Goal: Information Seeking & Learning: Learn about a topic

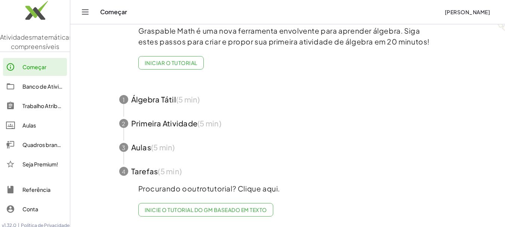
scroll to position [64, 0]
click at [42, 90] on font "Banco de Atividades" at bounding box center [48, 86] width 53 height 7
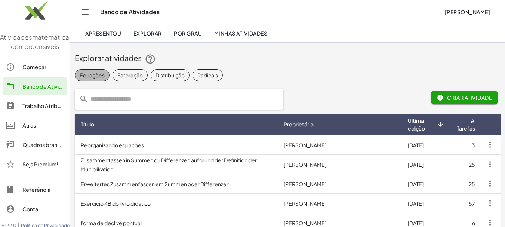
click at [94, 74] on font "Equações" at bounding box center [92, 75] width 25 height 7
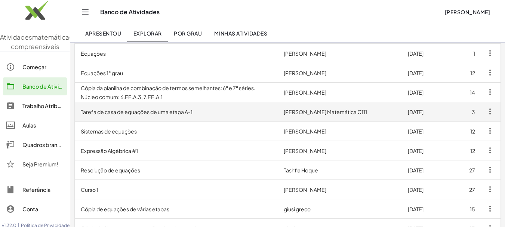
scroll to position [299, 0]
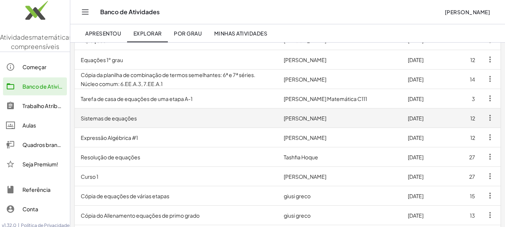
click at [120, 117] on font "Sistemas de equações" at bounding box center [109, 118] width 56 height 7
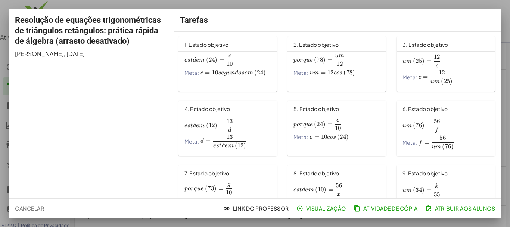
click at [215, 43] on font "1. Estado objetivo" at bounding box center [207, 44] width 44 height 7
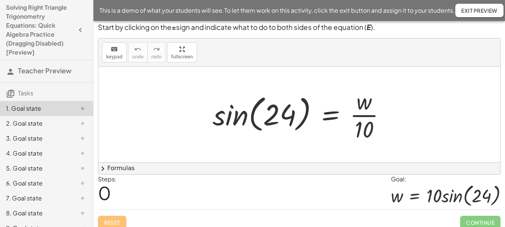
scroll to position [33, 0]
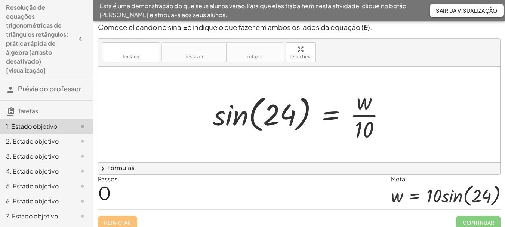
click at [38, 139] on font "2. Estado objetivo" at bounding box center [32, 141] width 53 height 8
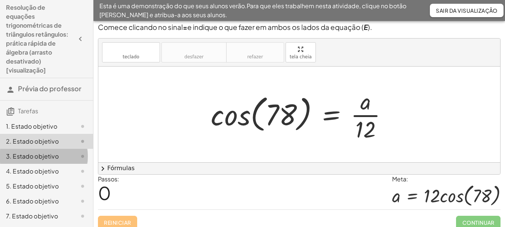
click at [32, 155] on font "3. Estado objetivo" at bounding box center [32, 156] width 53 height 8
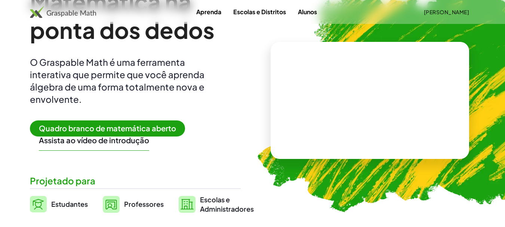
scroll to position [112, 0]
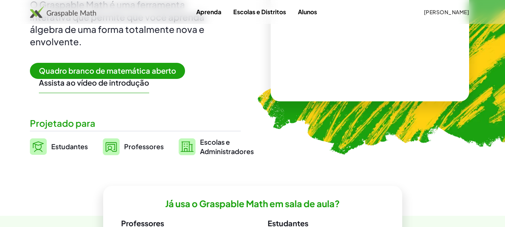
click at [150, 148] on font "Professores" at bounding box center [144, 146] width 40 height 9
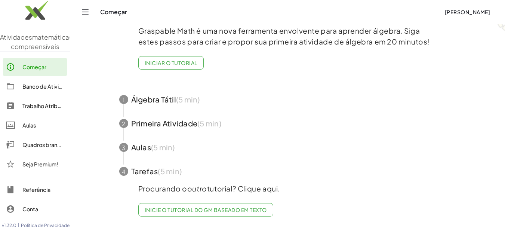
scroll to position [64, 0]
click at [152, 93] on span "button" at bounding box center [287, 99] width 355 height 24
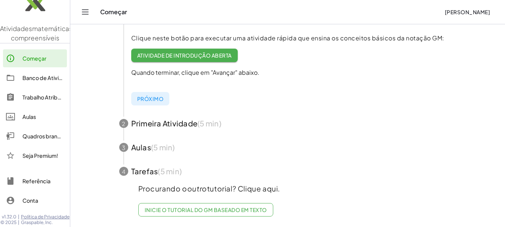
scroll to position [0, 0]
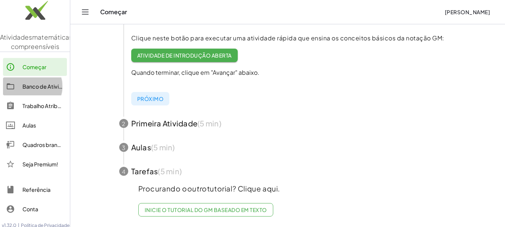
click at [45, 90] on font "Banco de Atividades" at bounding box center [48, 86] width 53 height 7
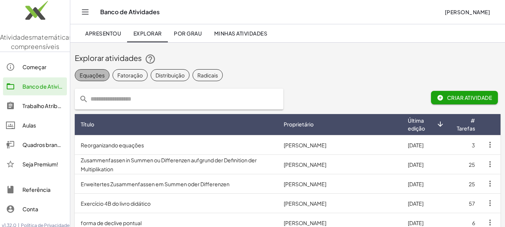
click at [95, 73] on font "Equações" at bounding box center [92, 75] width 25 height 7
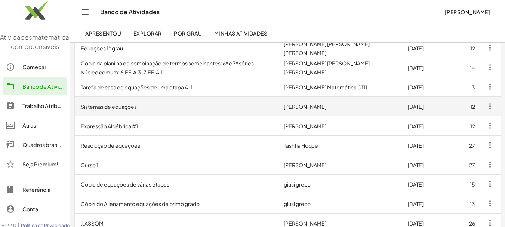
scroll to position [310, 0]
click at [126, 107] on font "Sistemas de equações" at bounding box center [109, 107] width 56 height 7
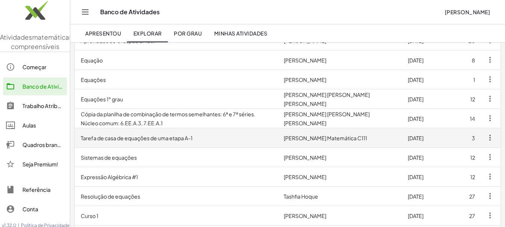
scroll to position [235, 0]
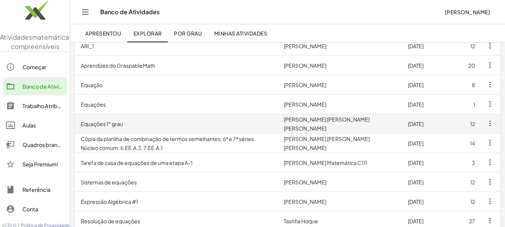
click at [95, 121] on font "Equações 1° grau" at bounding box center [102, 123] width 42 height 7
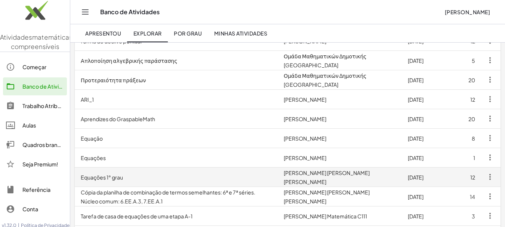
scroll to position [160, 0]
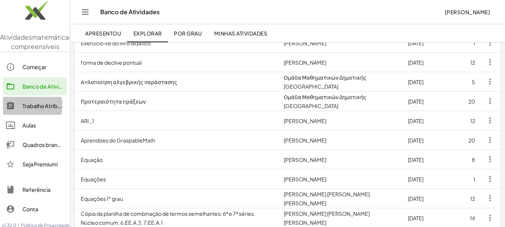
click at [42, 109] on font "Trabalho Atribuído" at bounding box center [45, 105] width 46 height 7
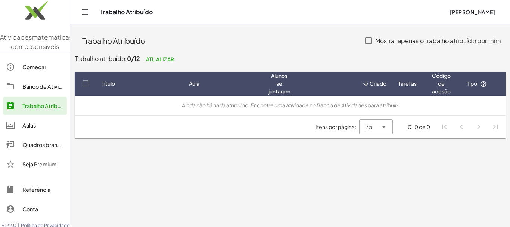
click at [32, 128] on font "Aulas" at bounding box center [28, 125] width 13 height 7
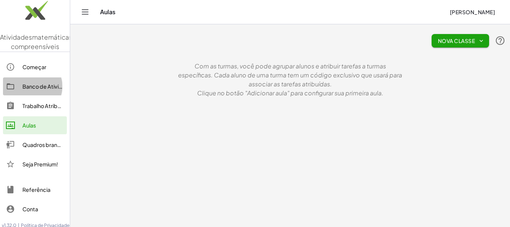
click at [40, 90] on font "Banco de Atividades" at bounding box center [48, 86] width 53 height 7
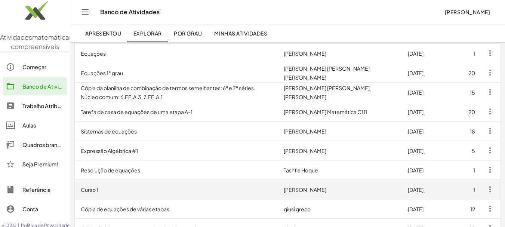
scroll to position [272, 0]
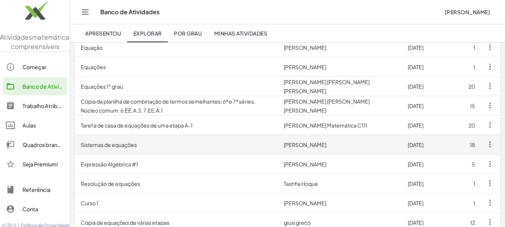
click at [111, 144] on font "Sistemas de equações" at bounding box center [109, 144] width 56 height 7
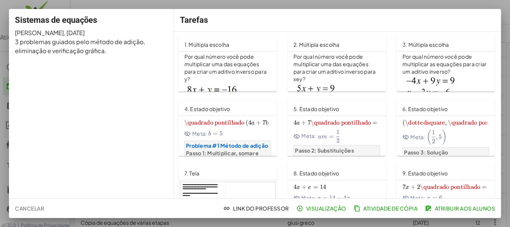
click at [209, 41] on font "1. Múltipla escolha" at bounding box center [207, 44] width 45 height 7
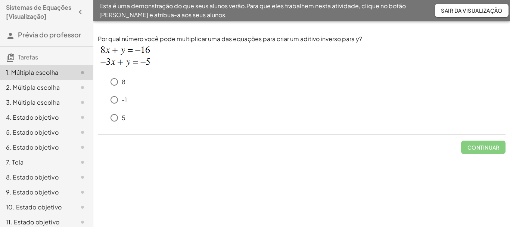
click at [129, 47] on img at bounding box center [125, 56] width 54 height 26
click at [31, 151] on font "6. Estado objetivo" at bounding box center [32, 147] width 53 height 8
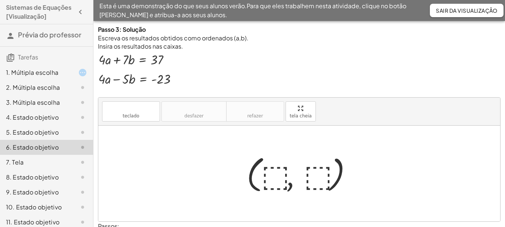
click at [279, 176] on div at bounding box center [302, 173] width 118 height 43
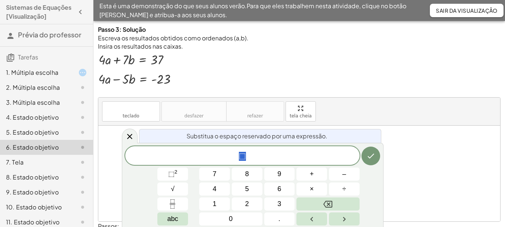
click at [106, 63] on img at bounding box center [135, 70] width 74 height 38
